Goal: Find specific page/section: Find specific page/section

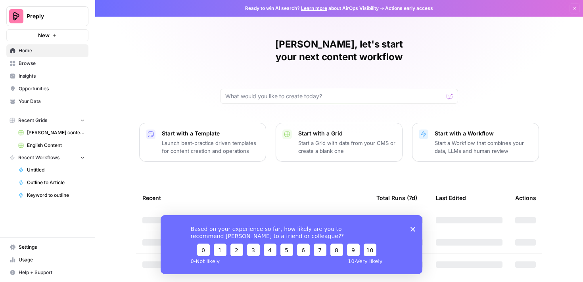
click at [412, 227] on icon "Close survey" at bounding box center [412, 229] width 5 height 5
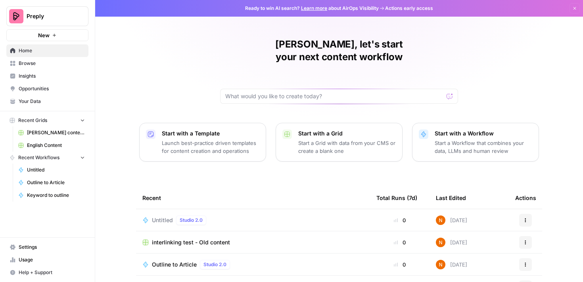
click at [48, 146] on span "English Content" at bounding box center [56, 145] width 58 height 7
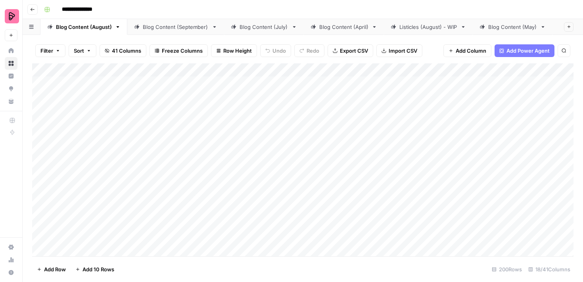
click at [177, 29] on div "Blog Content (September)" at bounding box center [176, 27] width 66 height 8
click at [408, 28] on div "Listicles (August) - WIP" at bounding box center [428, 27] width 58 height 8
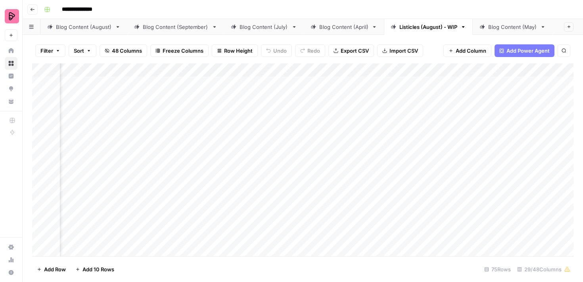
click at [174, 30] on div "Blog Content (September)" at bounding box center [176, 27] width 66 height 8
